Goal: Check status: Check status

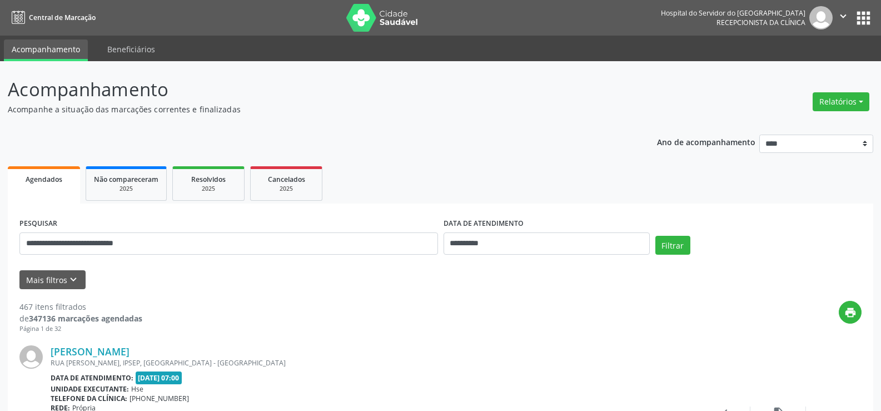
type input "**********"
click at [655, 236] on button "Filtrar" at bounding box center [672, 245] width 35 height 19
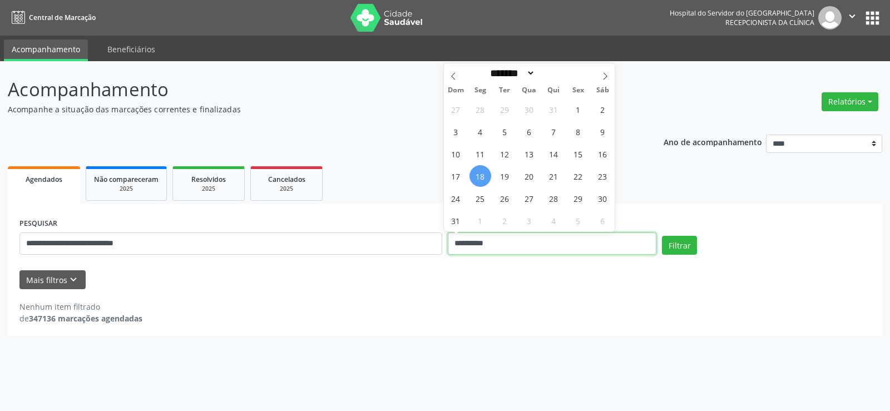
drag, startPoint x: 497, startPoint y: 237, endPoint x: 330, endPoint y: 232, distance: 166.9
click at [333, 234] on div "**********" at bounding box center [445, 238] width 856 height 47
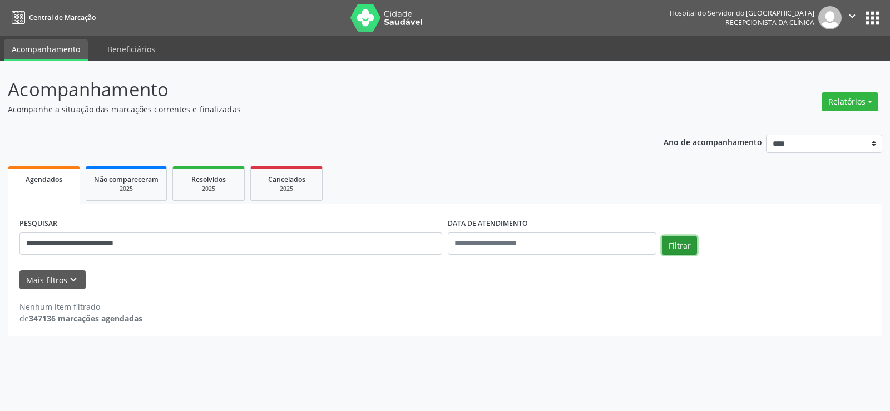
click at [676, 250] on button "Filtrar" at bounding box center [679, 245] width 35 height 19
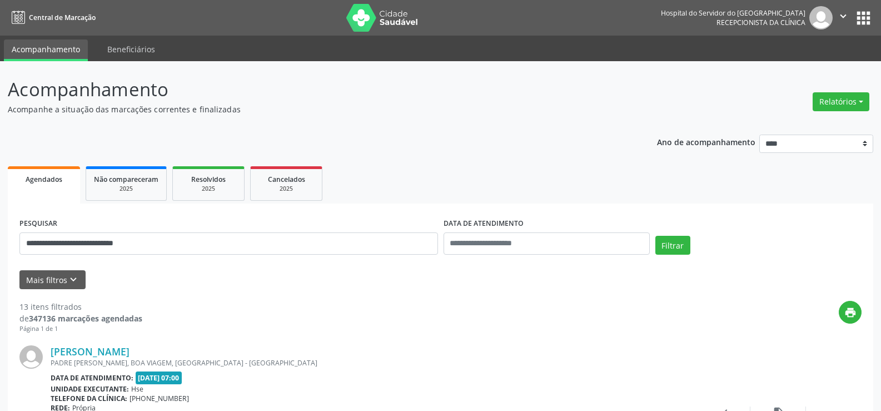
scroll to position [56, 0]
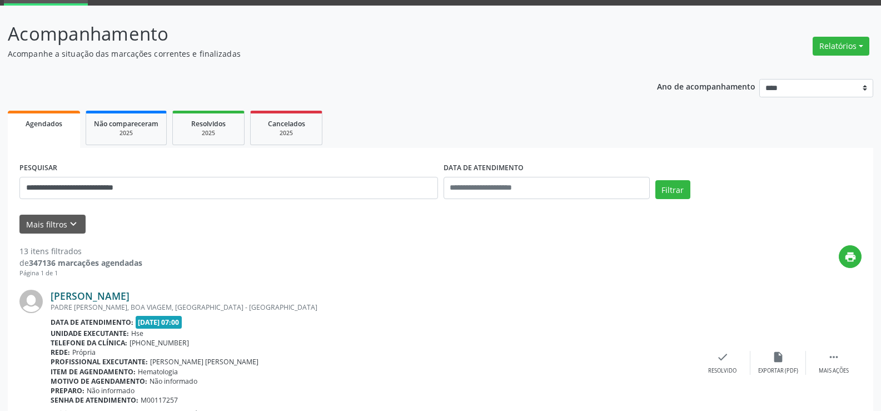
click at [130, 295] on link "[PERSON_NAME]" at bounding box center [90, 296] width 79 height 12
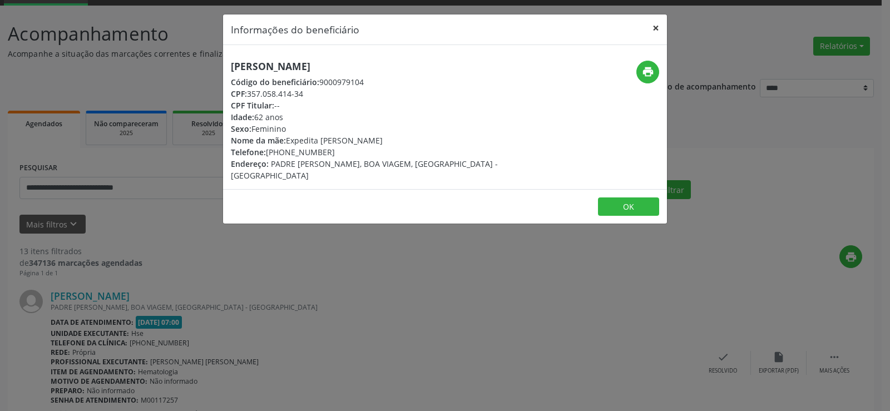
click at [655, 28] on button "×" at bounding box center [655, 27] width 22 height 27
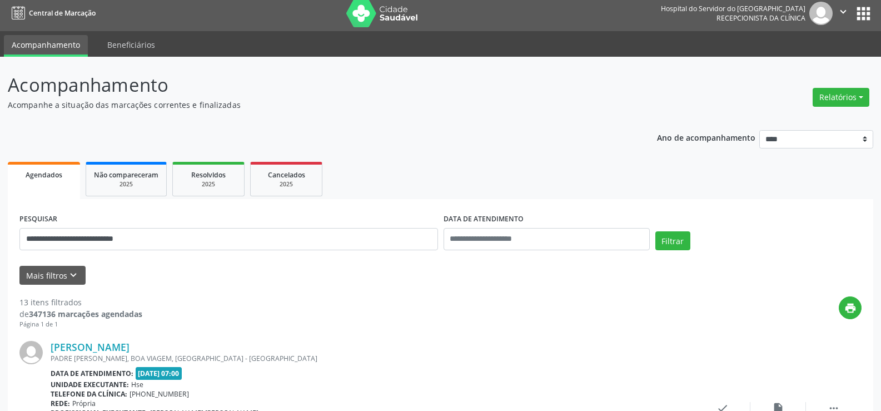
scroll to position [0, 0]
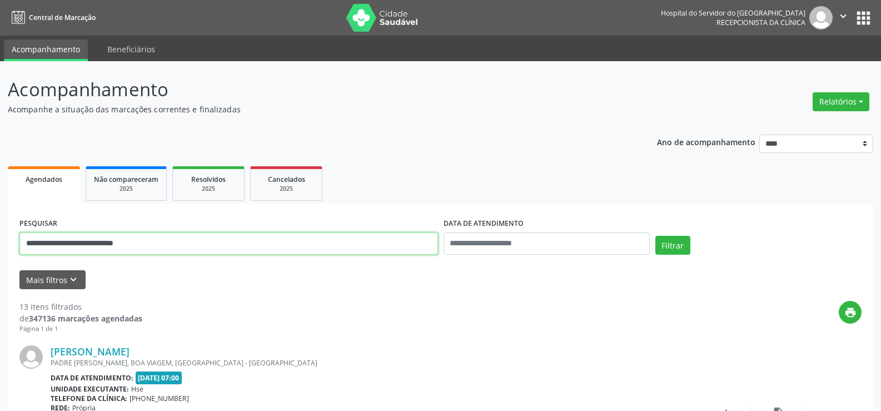
drag, startPoint x: 110, startPoint y: 247, endPoint x: 0, endPoint y: 250, distance: 109.6
click at [655, 236] on button "Filtrar" at bounding box center [672, 245] width 35 height 19
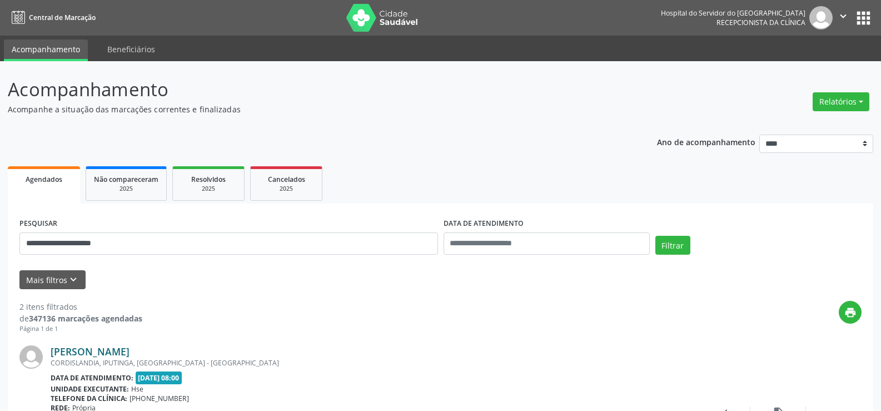
click at [102, 352] on link "[PERSON_NAME]" at bounding box center [90, 351] width 79 height 12
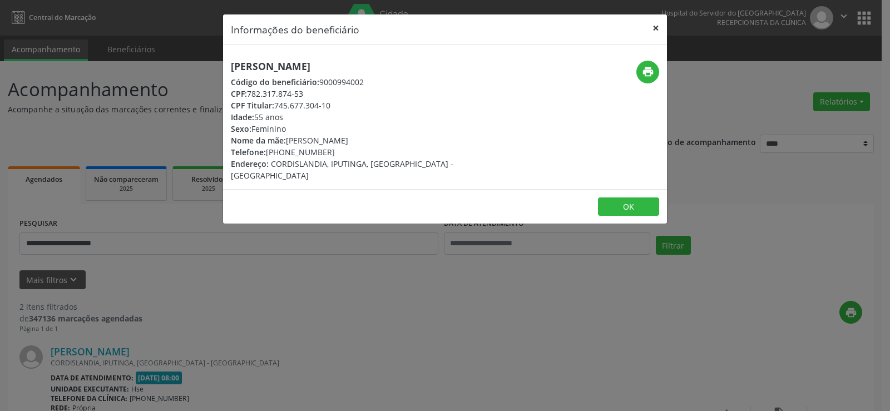
click at [655, 28] on button "×" at bounding box center [655, 27] width 22 height 27
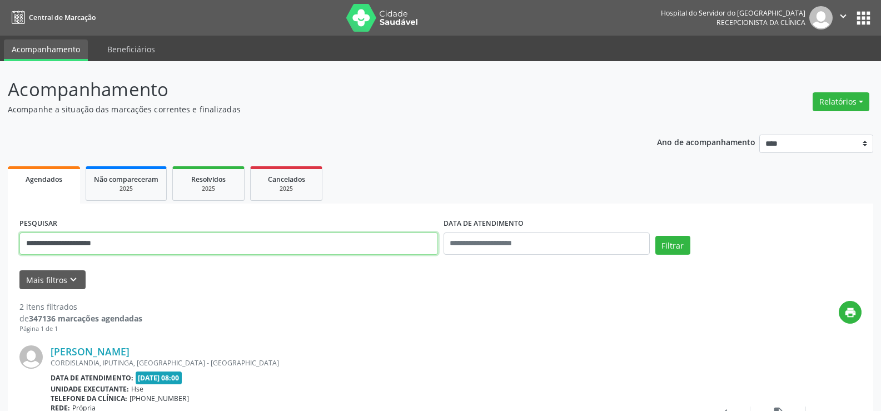
drag, startPoint x: 131, startPoint y: 246, endPoint x: 0, endPoint y: 238, distance: 130.9
click at [0, 238] on div "**********" at bounding box center [440, 376] width 881 height 631
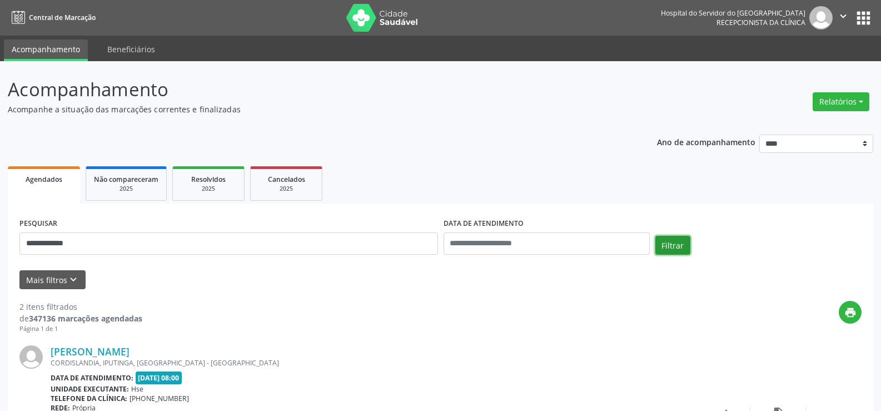
click at [679, 245] on button "Filtrar" at bounding box center [672, 245] width 35 height 19
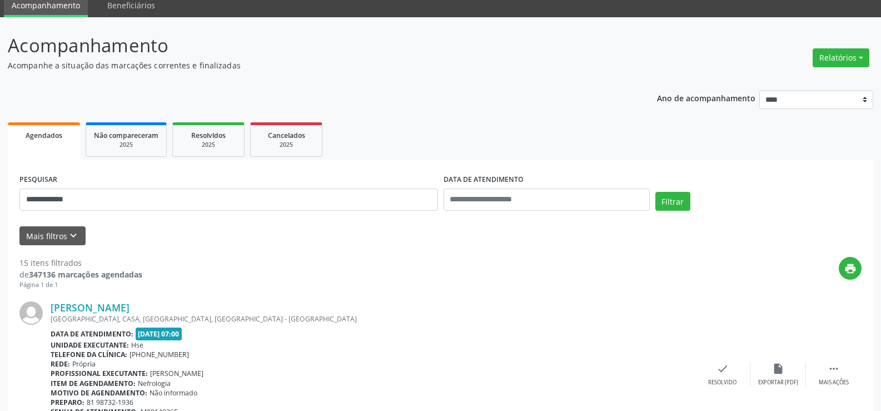
scroll to position [111, 0]
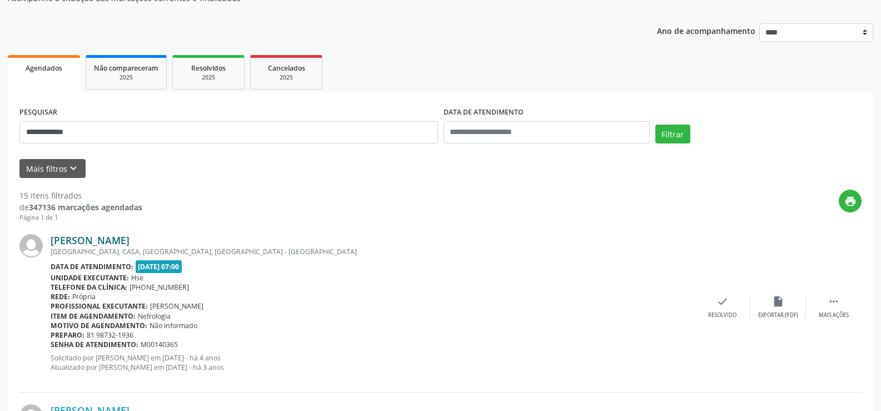
click at [97, 242] on link "[PERSON_NAME]" at bounding box center [90, 240] width 79 height 12
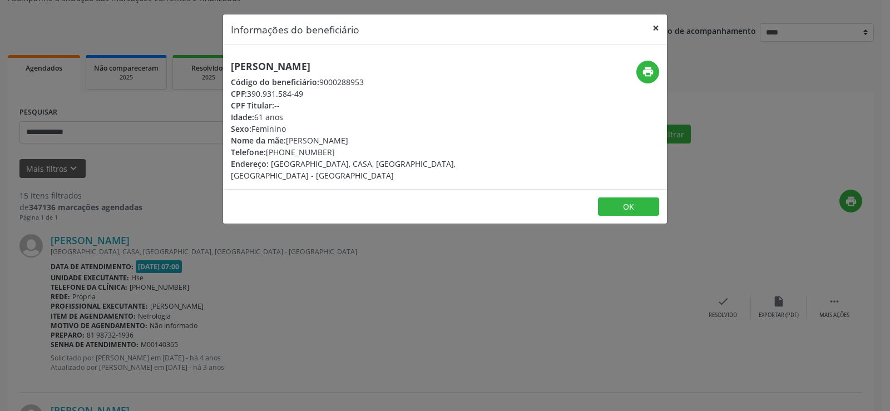
click at [655, 28] on button "×" at bounding box center [655, 27] width 22 height 27
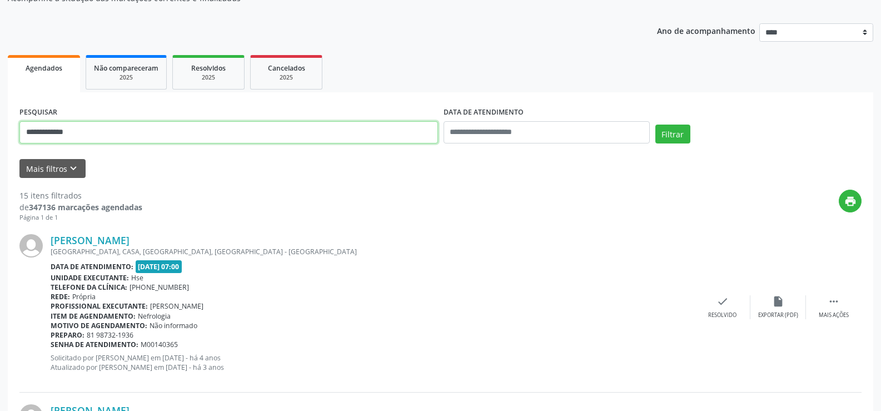
drag, startPoint x: 85, startPoint y: 136, endPoint x: 0, endPoint y: 143, distance: 85.4
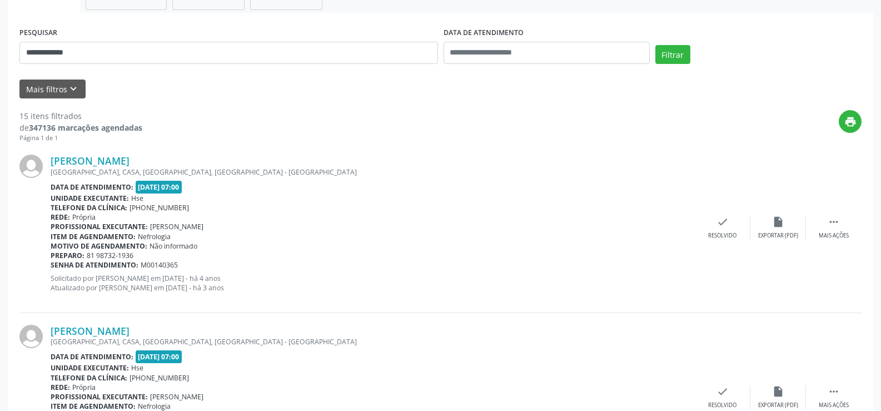
scroll to position [81, 0]
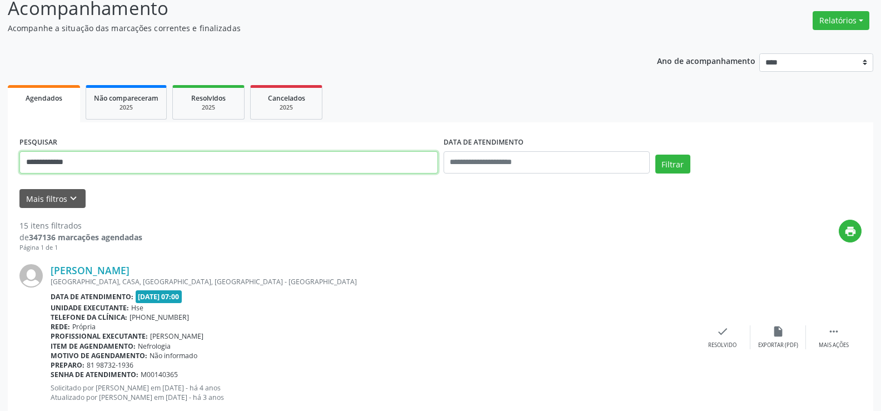
drag, startPoint x: 87, startPoint y: 165, endPoint x: 0, endPoint y: 190, distance: 90.8
type input "**********"
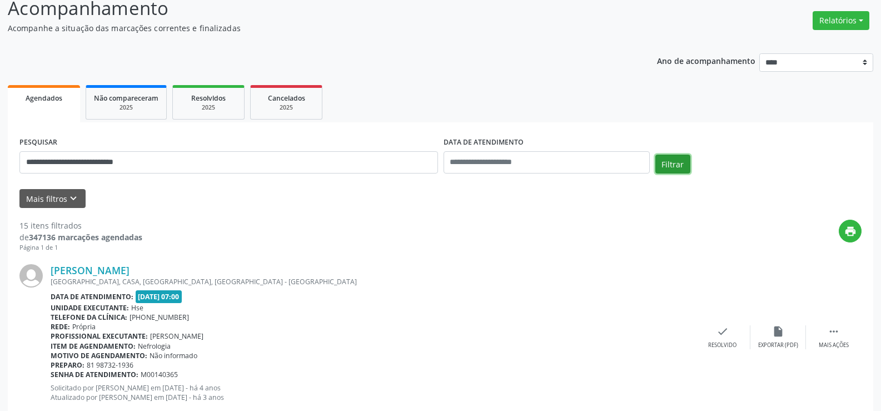
click at [663, 161] on button "Filtrar" at bounding box center [672, 164] width 35 height 19
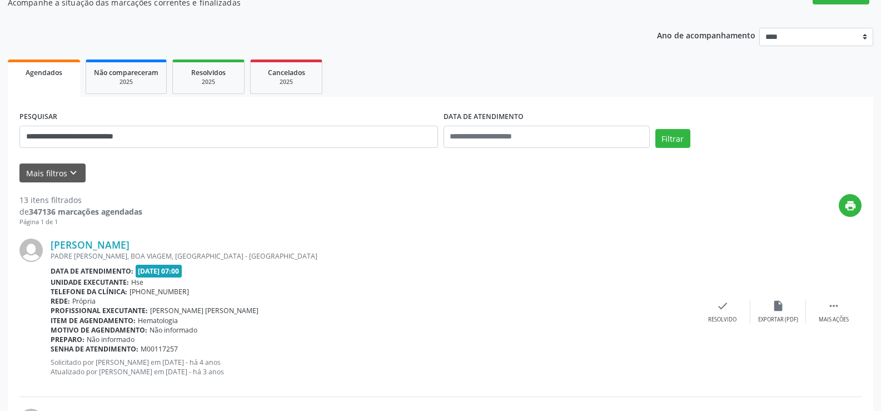
scroll to position [111, 0]
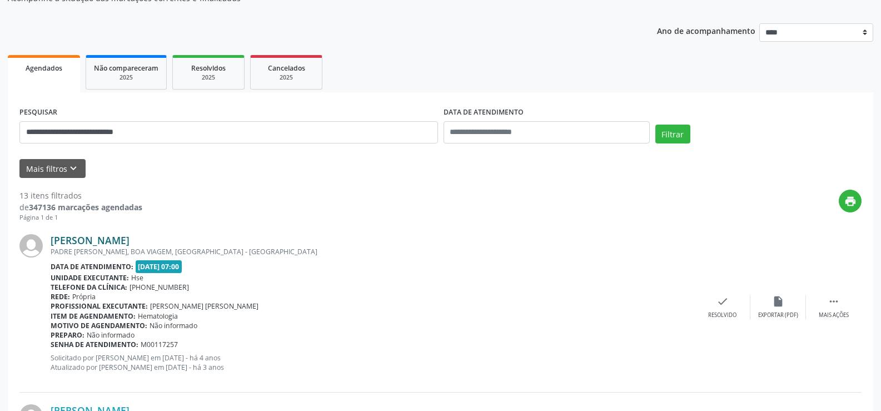
click at [117, 241] on link "[PERSON_NAME]" at bounding box center [90, 240] width 79 height 12
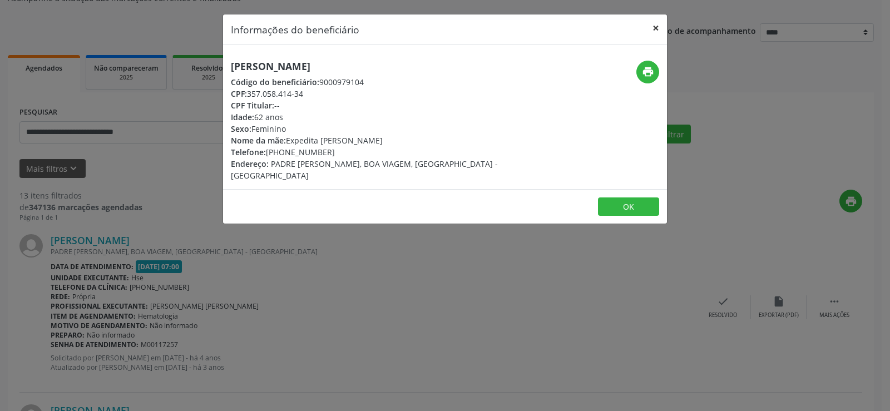
drag, startPoint x: 654, startPoint y: 27, endPoint x: 650, endPoint y: 32, distance: 5.9
click at [654, 27] on button "×" at bounding box center [655, 27] width 22 height 27
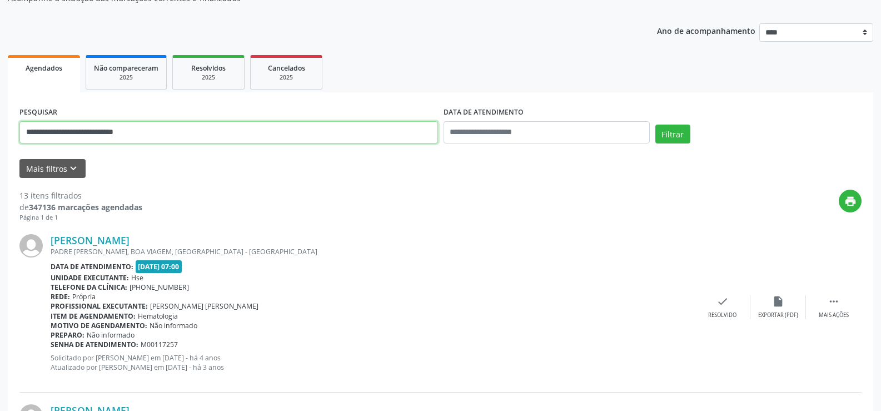
drag, startPoint x: 145, startPoint y: 130, endPoint x: 3, endPoint y: 150, distance: 143.1
